Goal: Task Accomplishment & Management: Use online tool/utility

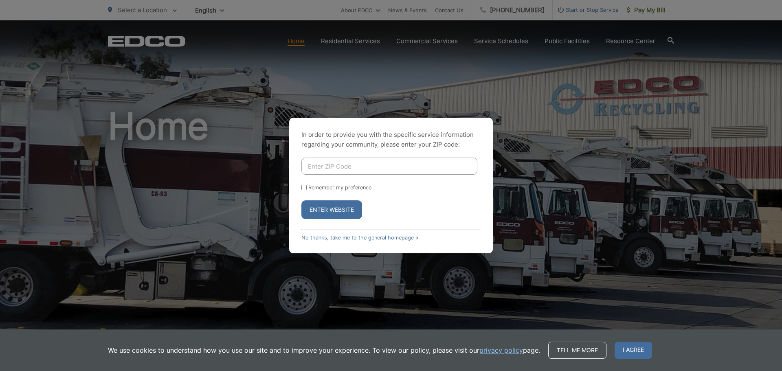
click at [660, 11] on div "In order to provide you with the specific service information regarding your co…" at bounding box center [391, 185] width 782 height 371
click at [385, 237] on link "No thanks, take me to the general homepage >" at bounding box center [360, 238] width 117 height 6
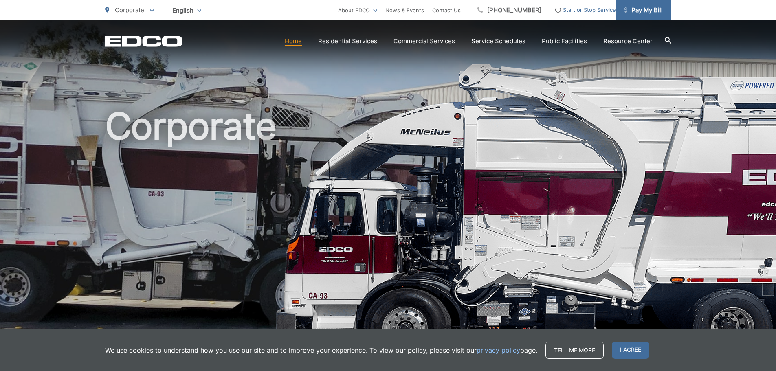
click at [656, 11] on span "Pay My Bill" at bounding box center [643, 10] width 39 height 10
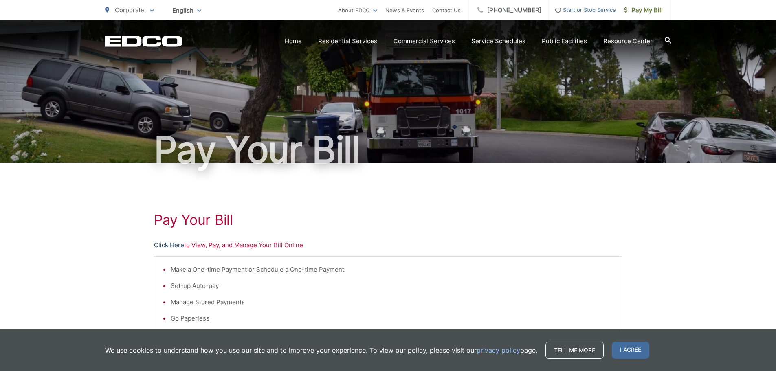
click at [170, 245] on link "Click Here" at bounding box center [169, 245] width 30 height 10
